Goal: Task Accomplishment & Management: Complete application form

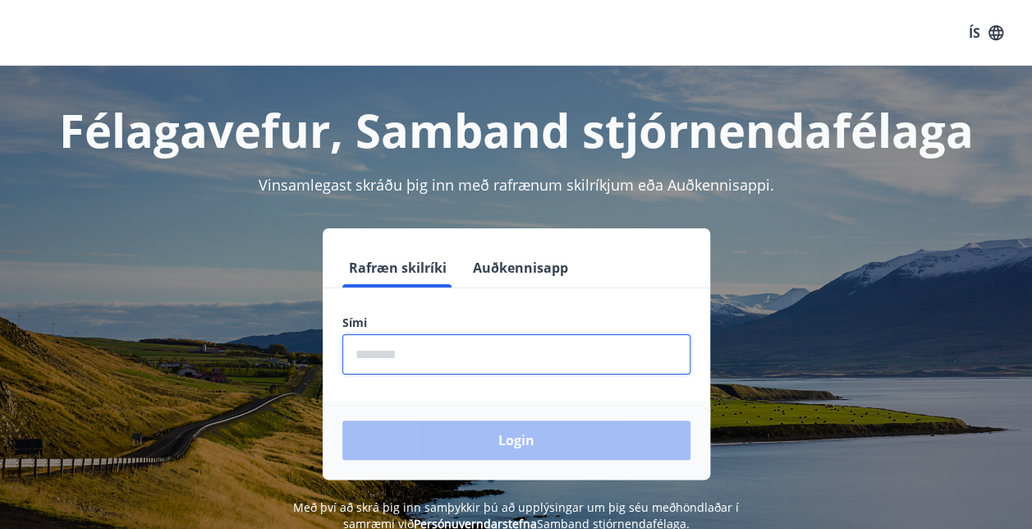
click at [460, 362] on input "phone" at bounding box center [516, 354] width 348 height 40
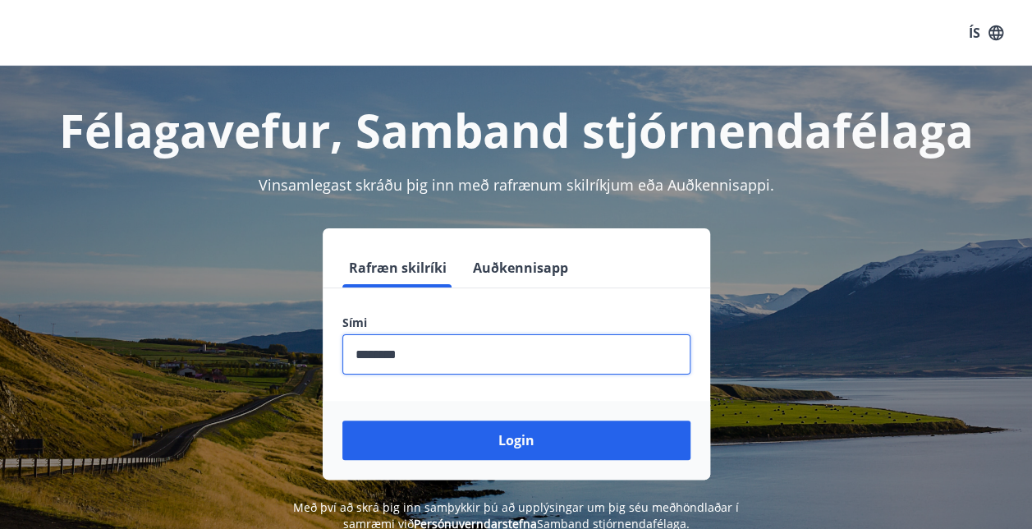
type input "********"
click at [342, 420] on button "Login" at bounding box center [516, 439] width 348 height 39
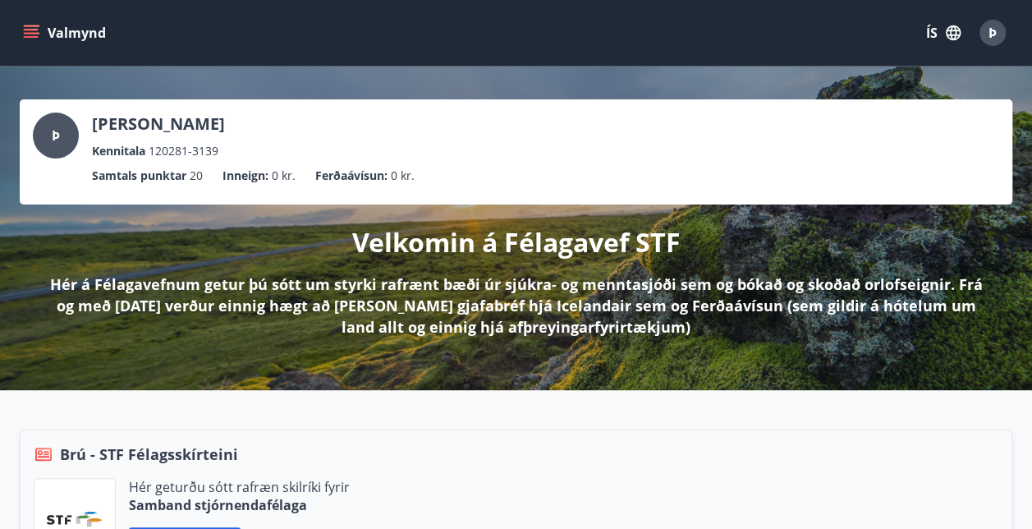
click at [25, 31] on icon "menu" at bounding box center [31, 33] width 16 height 16
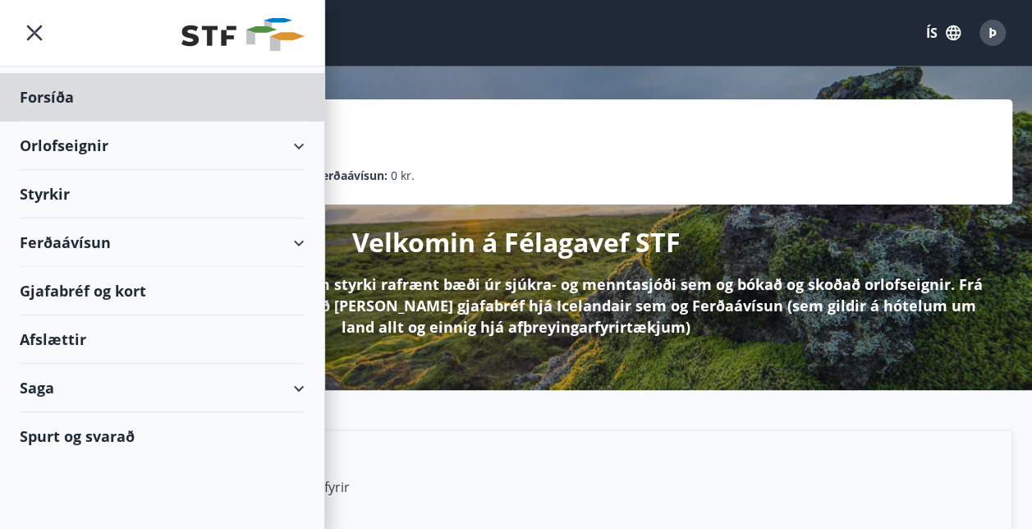
click at [62, 191] on div "Styrkir" at bounding box center [162, 194] width 285 height 48
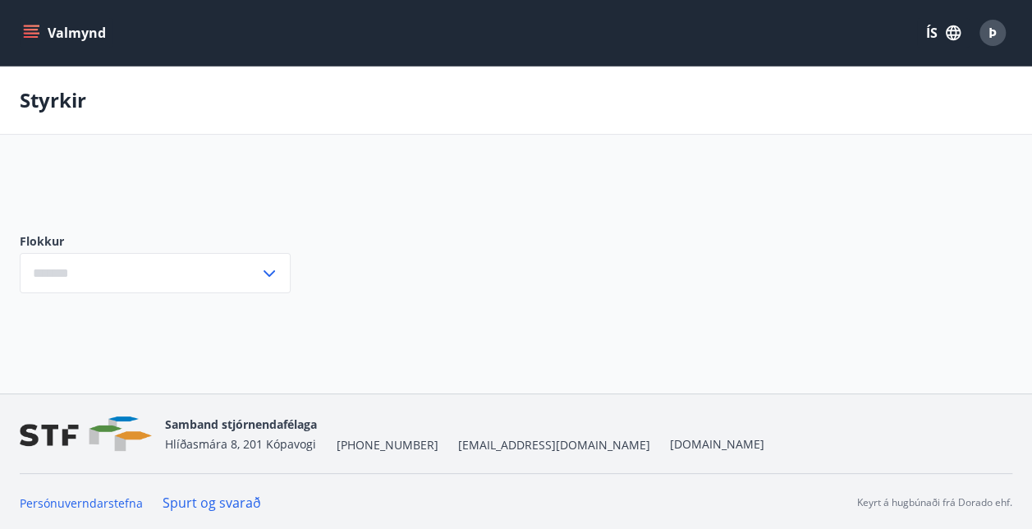
type input "***"
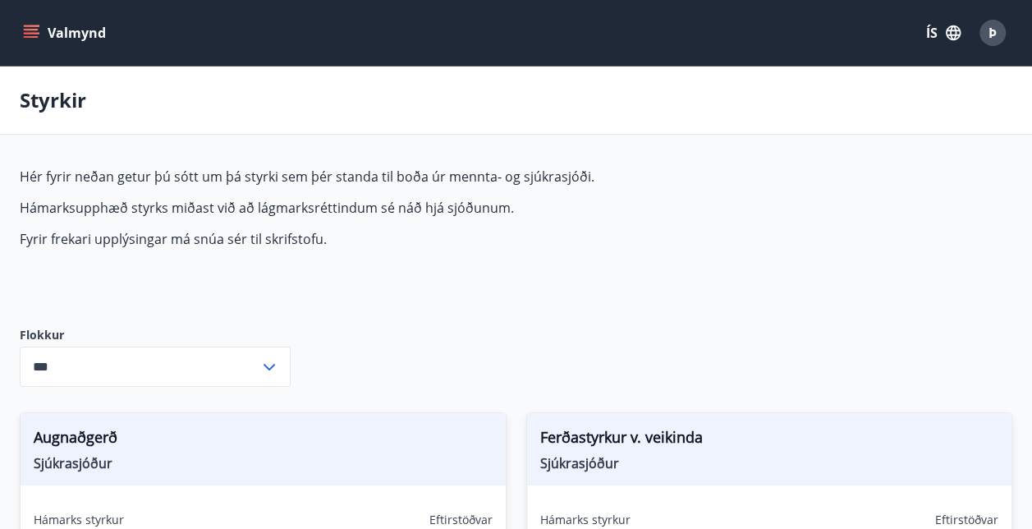
click at [24, 37] on icon "menu" at bounding box center [31, 37] width 15 height 2
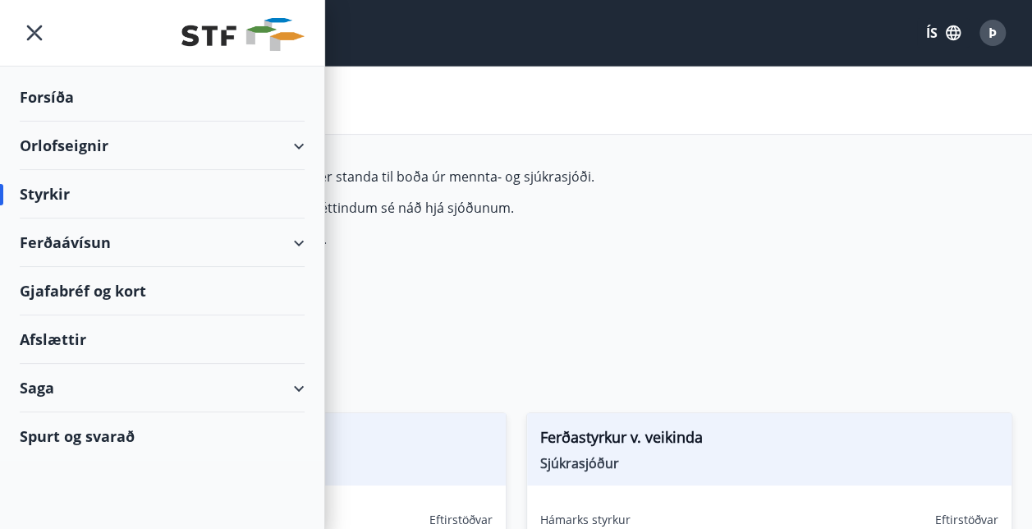
click at [123, 431] on div "Spurt og svarað" at bounding box center [162, 436] width 285 height 48
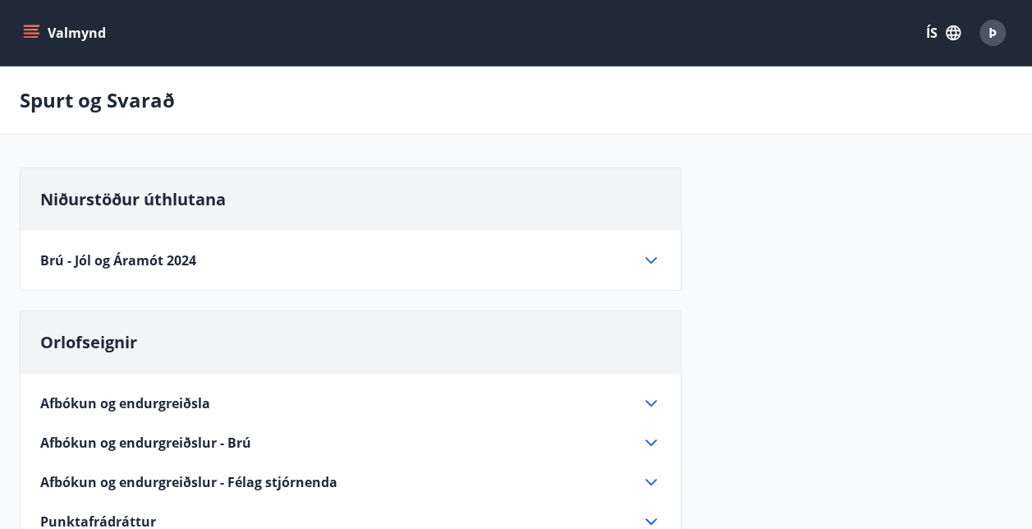
click at [38, 28] on icon "menu" at bounding box center [31, 33] width 16 height 16
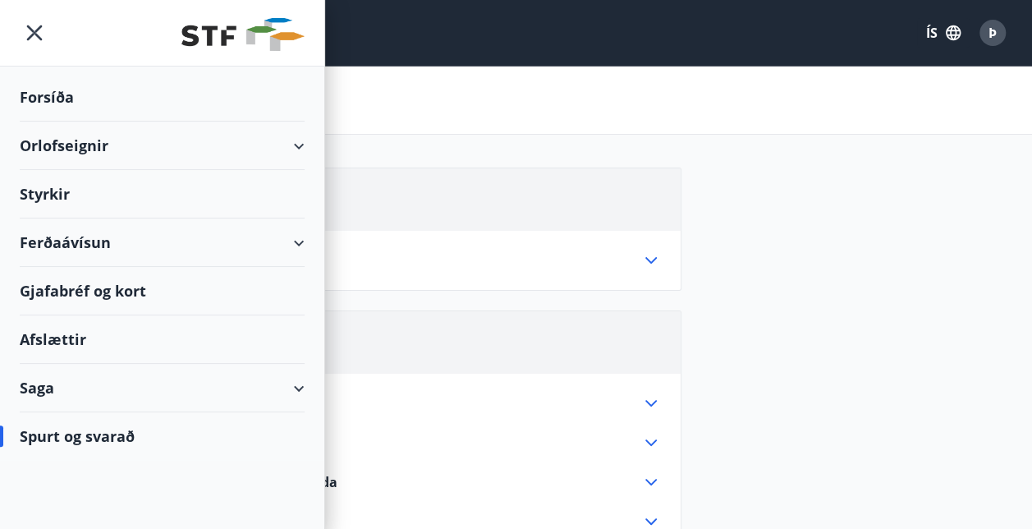
click at [94, 150] on div "Orlofseignir" at bounding box center [162, 145] width 285 height 48
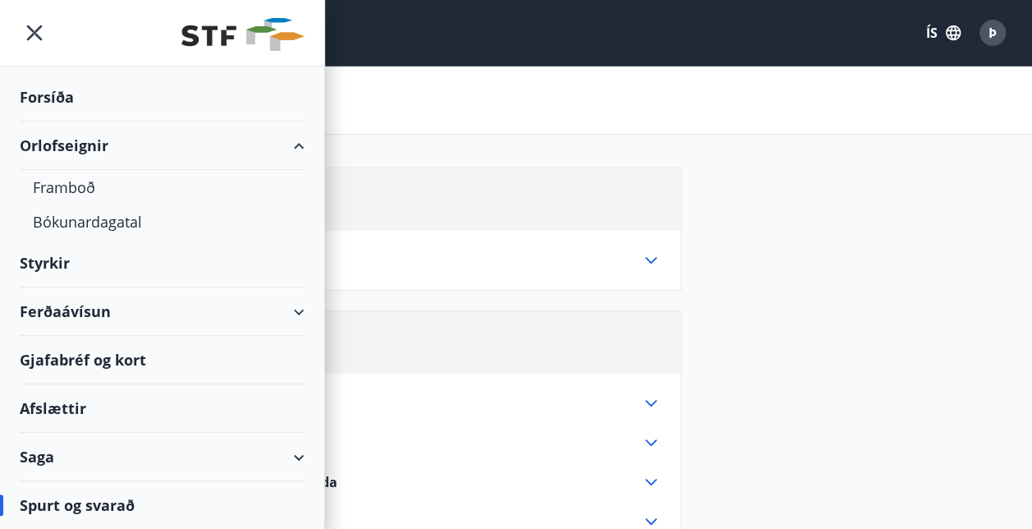
click at [48, 263] on div "Styrkir" at bounding box center [162, 263] width 285 height 48
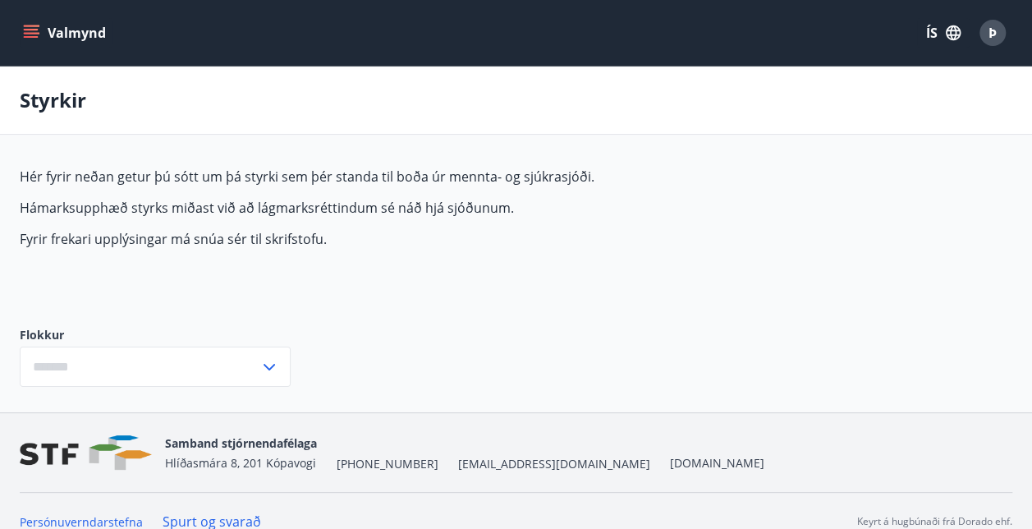
type input "***"
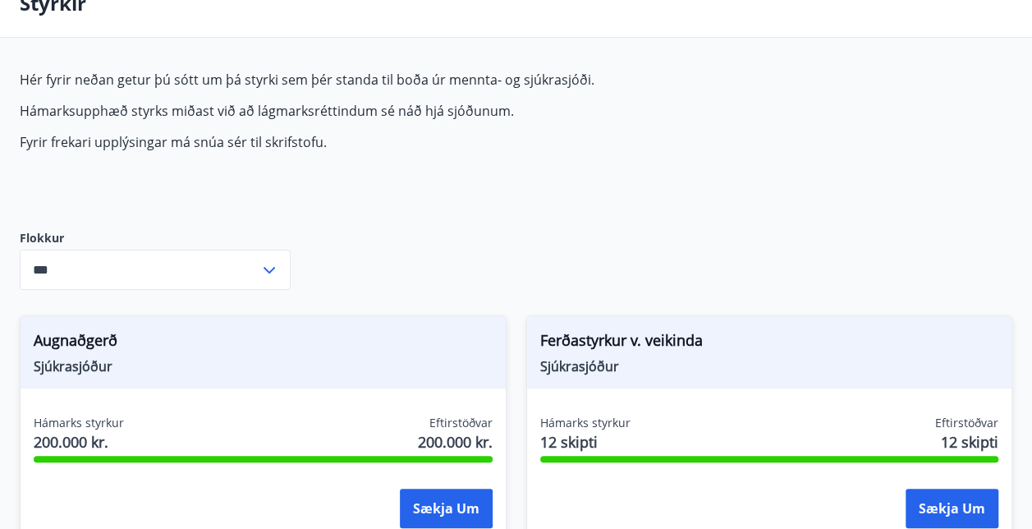
scroll to position [98, 0]
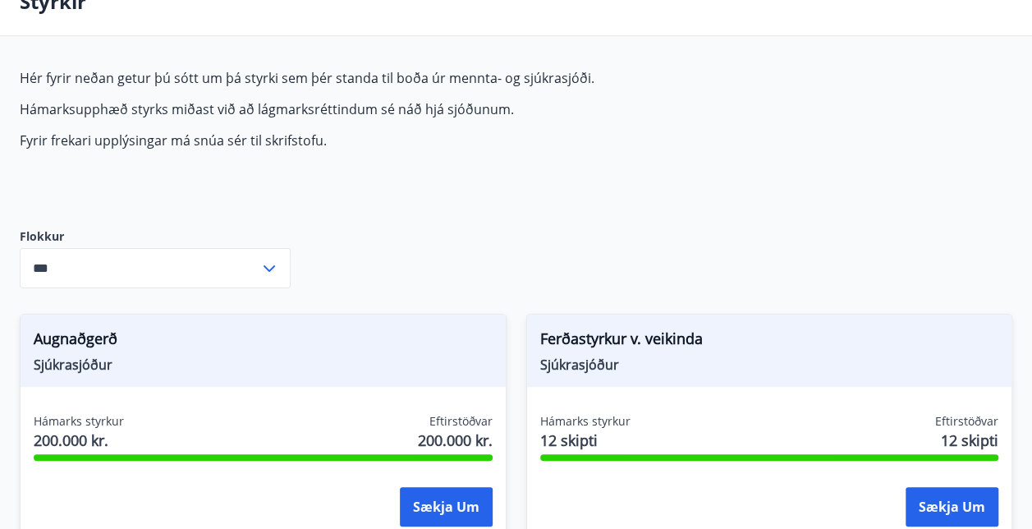
click at [515, 182] on div "Hér fyrir neðan getur þú sótt um þá styrki sem þér standa til boða úr mennta- o…" at bounding box center [407, 135] width 775 height 133
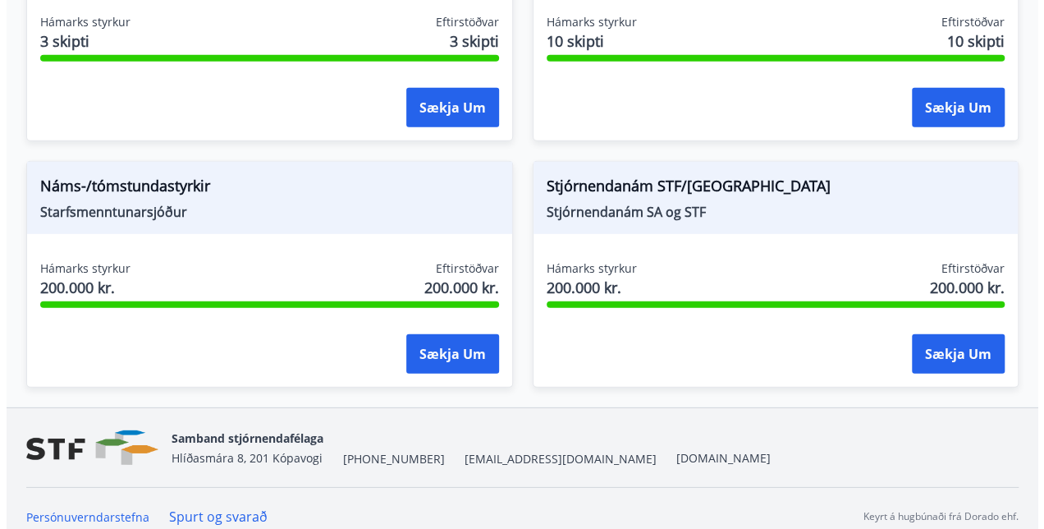
scroll to position [2231, 0]
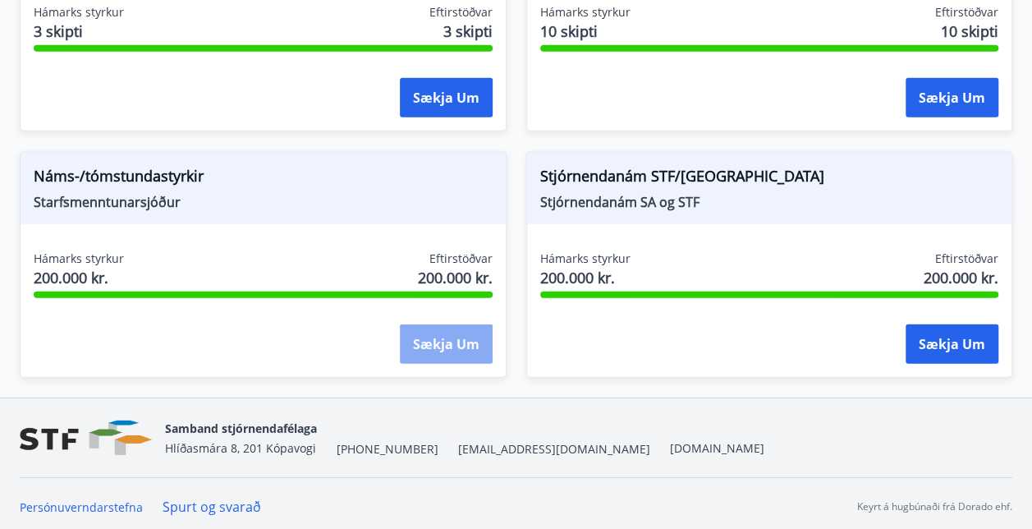
click at [440, 348] on button "Sækja um" at bounding box center [446, 343] width 93 height 39
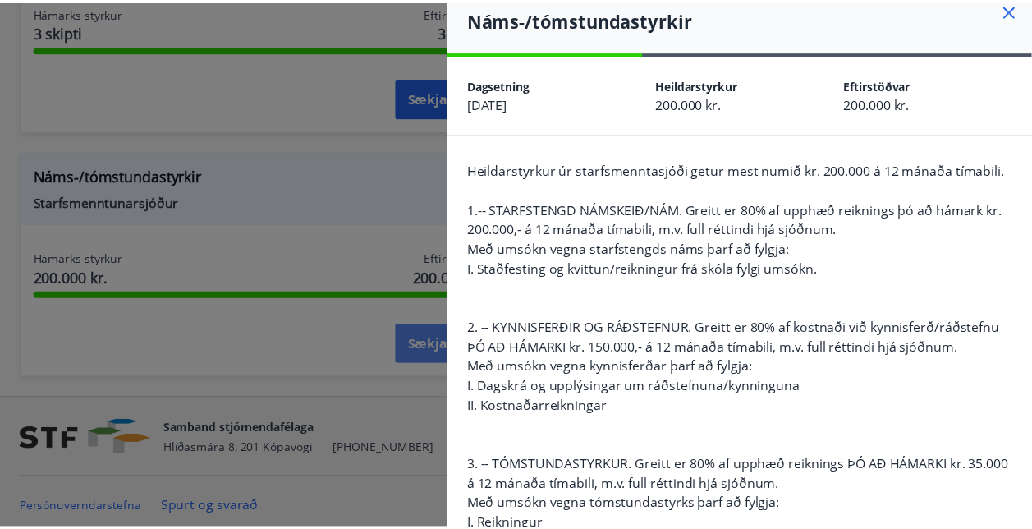
scroll to position [0, 0]
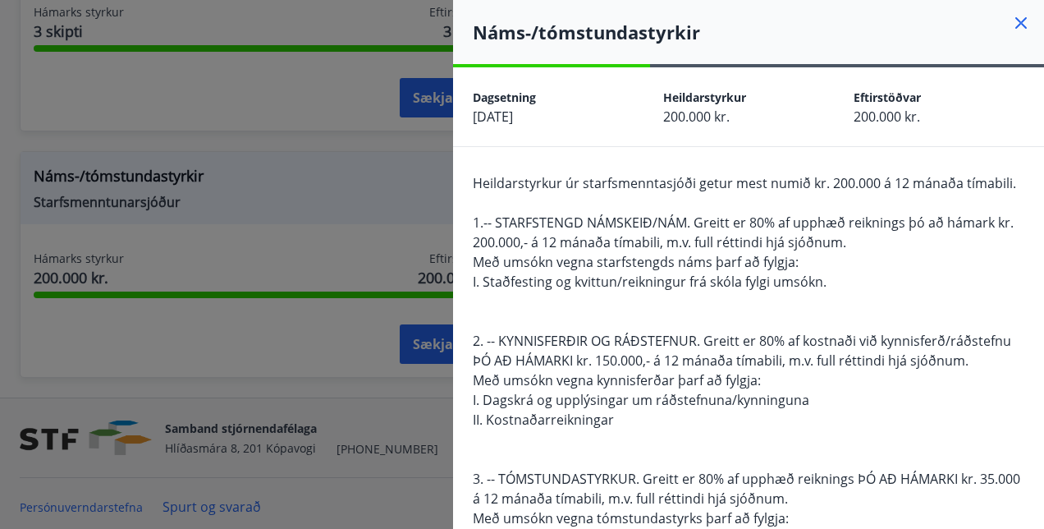
click at [1011, 25] on icon at bounding box center [1021, 23] width 20 height 20
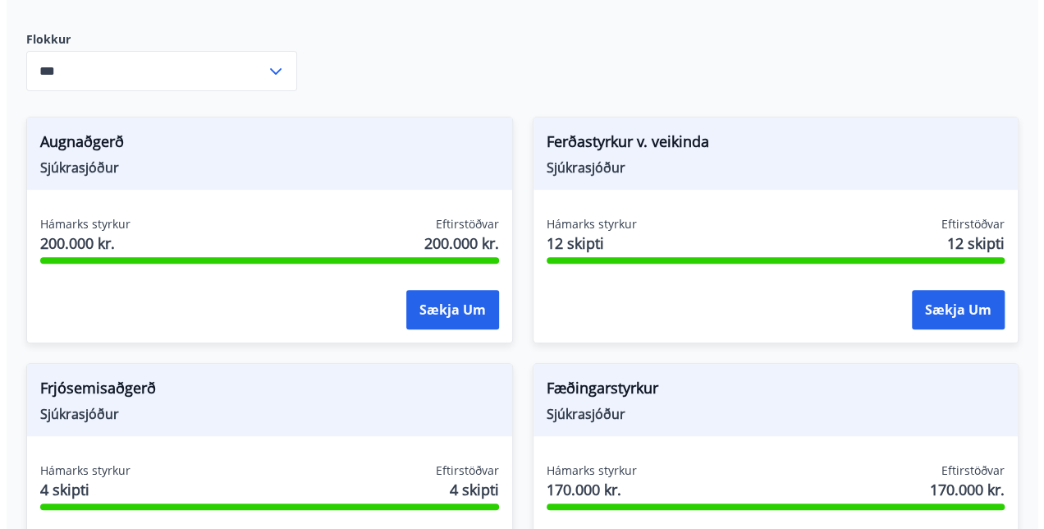
scroll to position [294, 0]
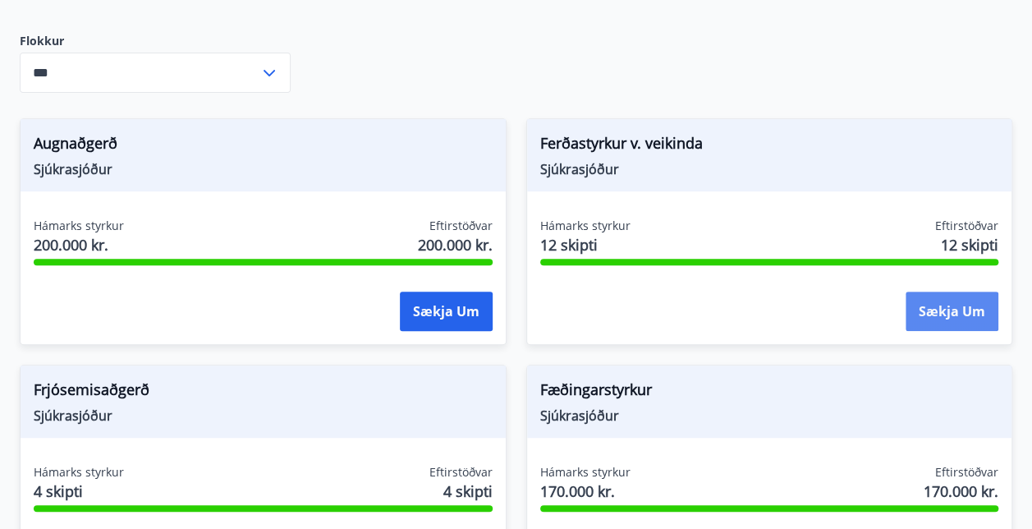
click at [938, 314] on button "Sækja um" at bounding box center [951, 310] width 93 height 39
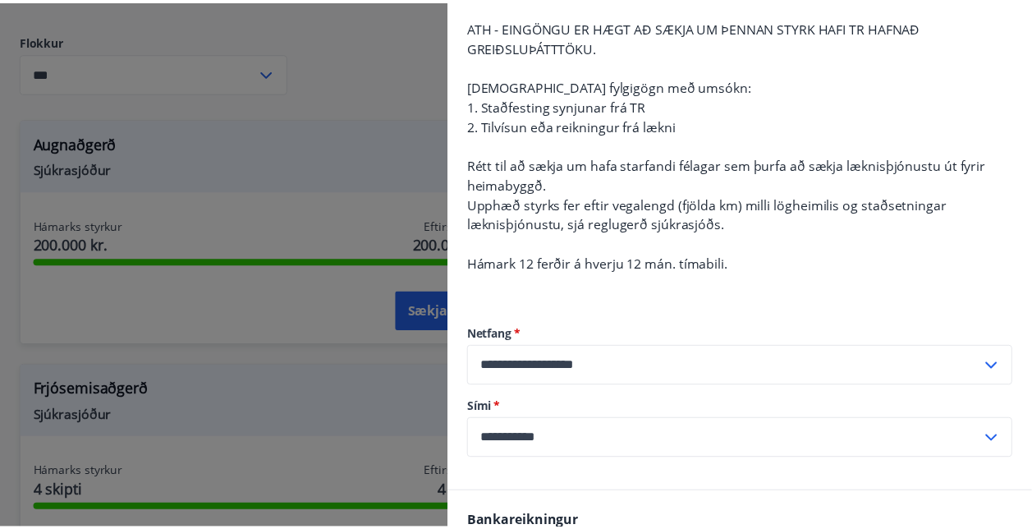
scroll to position [0, 0]
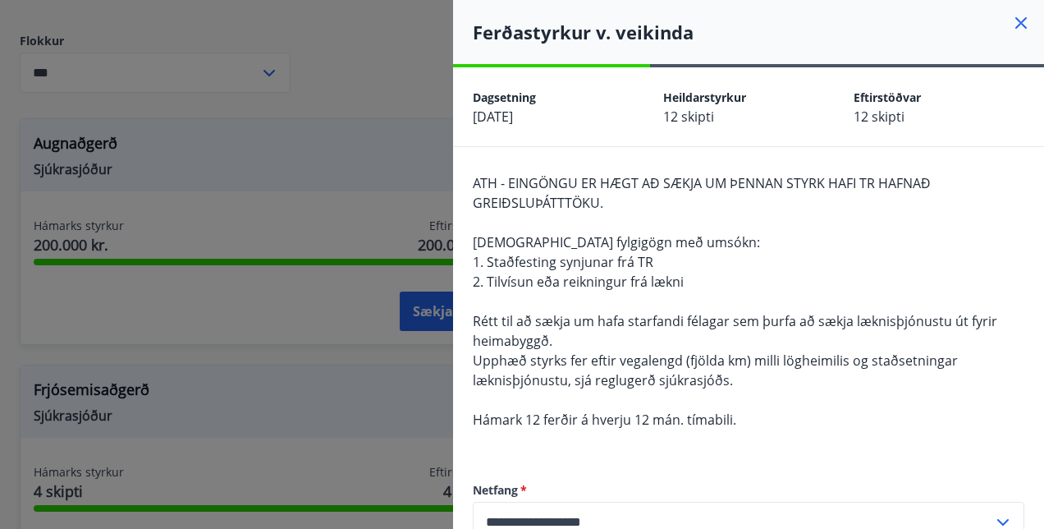
click at [1015, 23] on icon at bounding box center [1020, 22] width 11 height 11
